Goal: Transaction & Acquisition: Purchase product/service

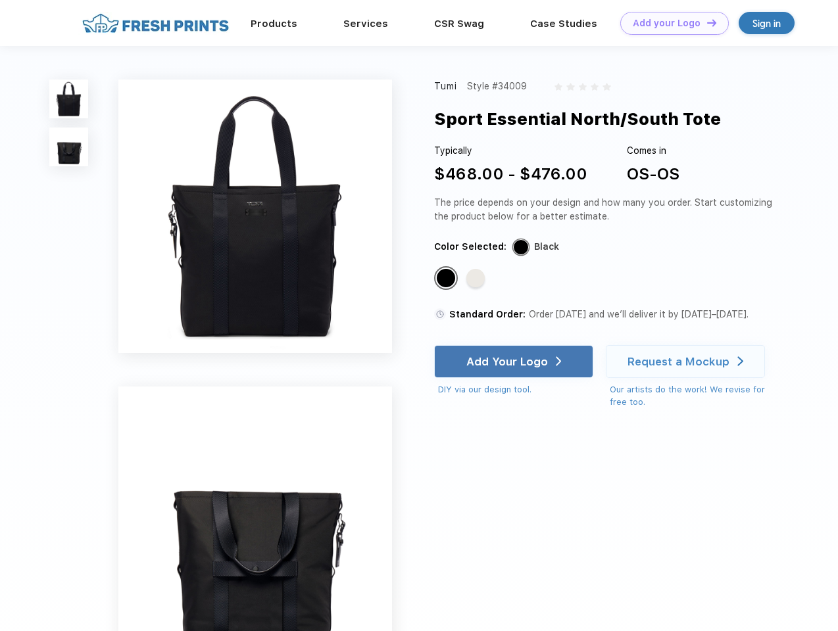
click at [669, 23] on link "Add your Logo Design Tool" at bounding box center [674, 23] width 109 height 23
click at [0, 0] on div "Design Tool" at bounding box center [0, 0] width 0 height 0
click at [706, 22] on link "Add your Logo Design Tool" at bounding box center [674, 23] width 109 height 23
click at [69, 99] on img at bounding box center [68, 99] width 39 height 39
click at [69, 147] on img at bounding box center [68, 147] width 39 height 39
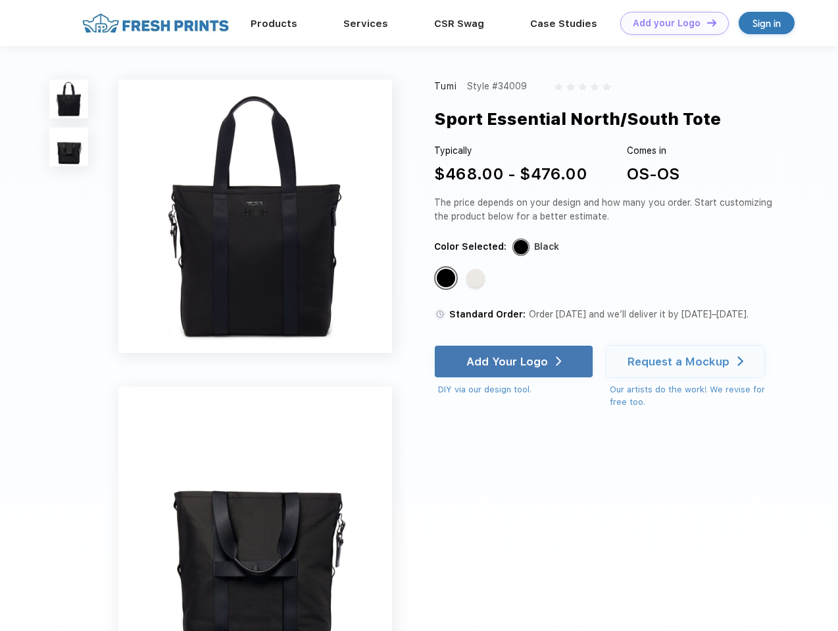
click at [447, 279] on div "Standard Color" at bounding box center [446, 278] width 18 height 18
click at [477, 279] on div "Standard Color" at bounding box center [475, 278] width 18 height 18
click at [515, 362] on div "Add Your Logo" at bounding box center [507, 361] width 82 height 13
click at [687, 362] on div "Request a Mockup" at bounding box center [678, 361] width 102 height 13
